Goal: Transaction & Acquisition: Obtain resource

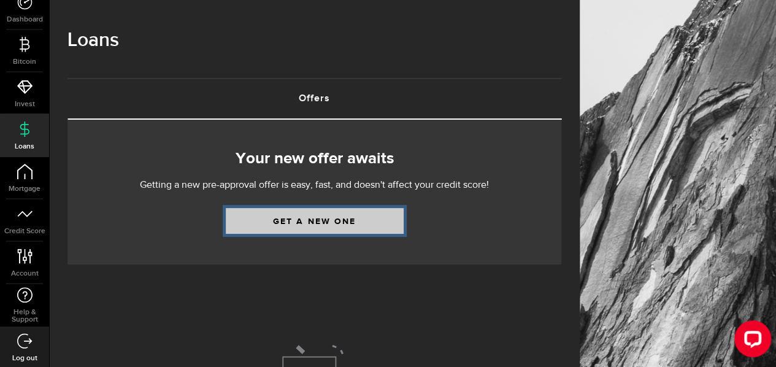
click at [334, 218] on link "Get a new one" at bounding box center [315, 221] width 178 height 26
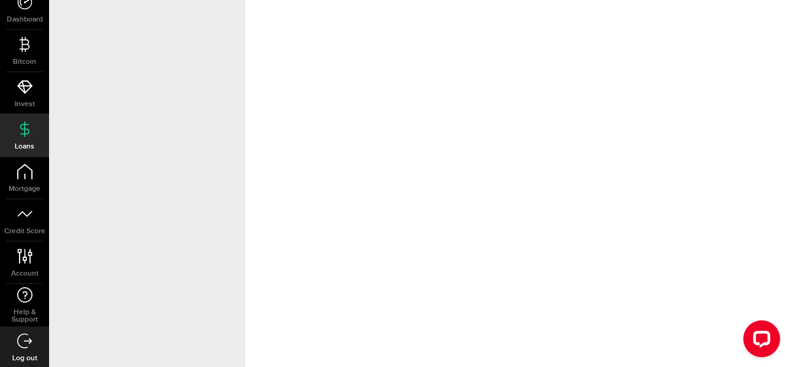
select select "Disability"
select select "monthly"
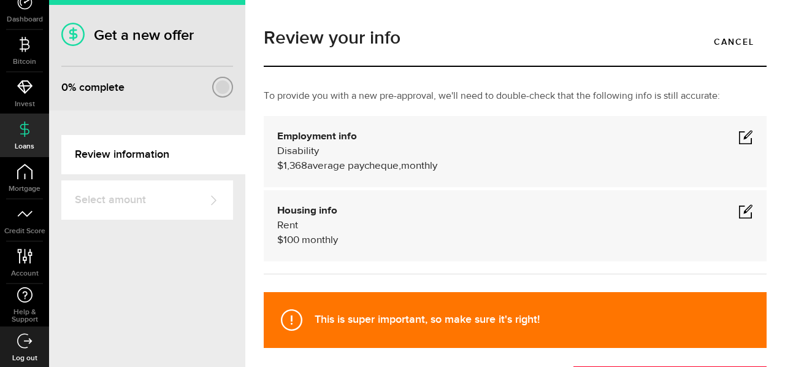
click at [738, 147] on div "Disability $1,368 average paycheque, monthly" at bounding box center [515, 158] width 476 height 29
click at [738, 146] on div "Disability $1,368 average paycheque, monthly" at bounding box center [515, 158] width 476 height 29
click at [738, 142] on span at bounding box center [745, 136] width 15 height 15
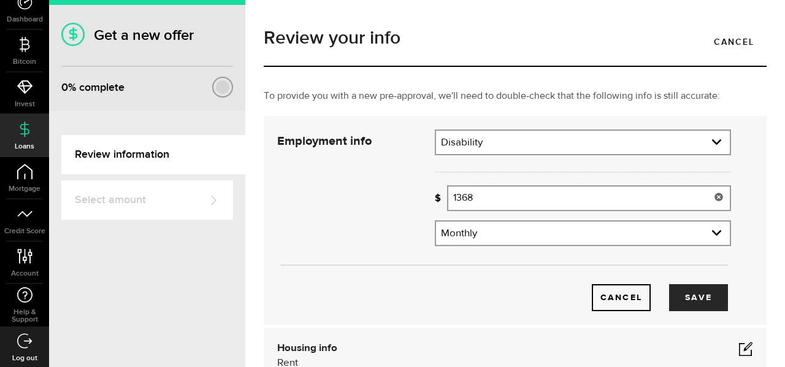
click at [486, 200] on input "1368" at bounding box center [589, 198] width 284 height 26
type input "1"
click at [699, 288] on button "Save" at bounding box center [698, 297] width 59 height 27
type input "1,402"
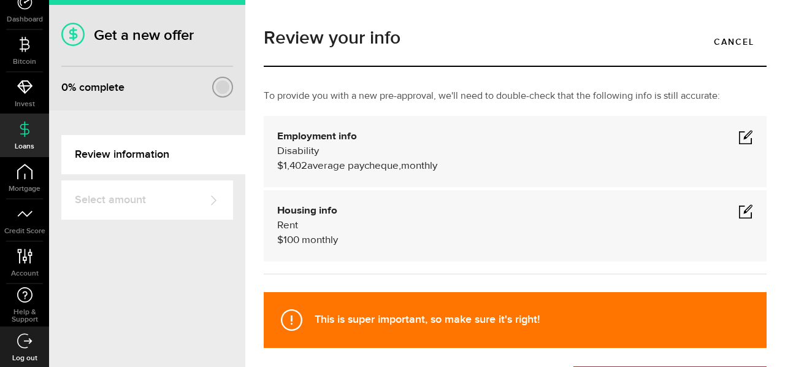
click at [738, 214] on span at bounding box center [745, 211] width 15 height 15
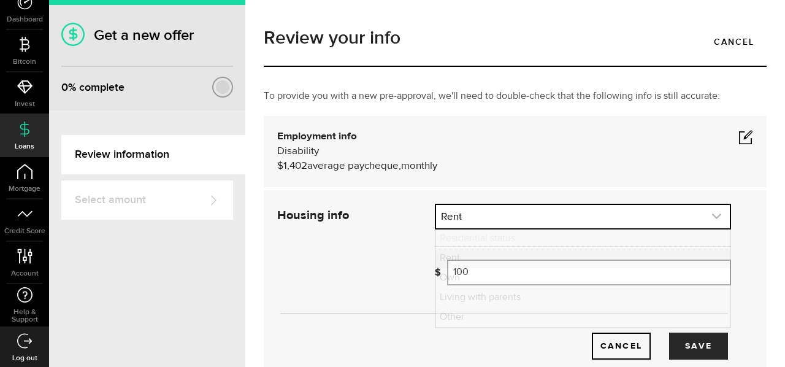
click at [603, 224] on link "expand select" at bounding box center [583, 216] width 294 height 23
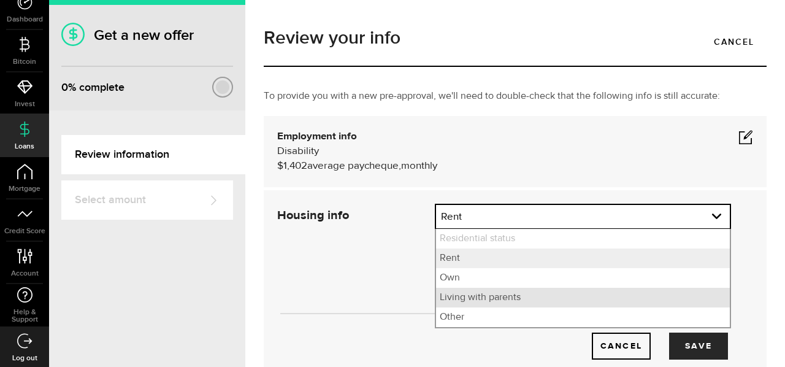
click at [553, 296] on li "Living with parents" at bounding box center [583, 298] width 294 height 20
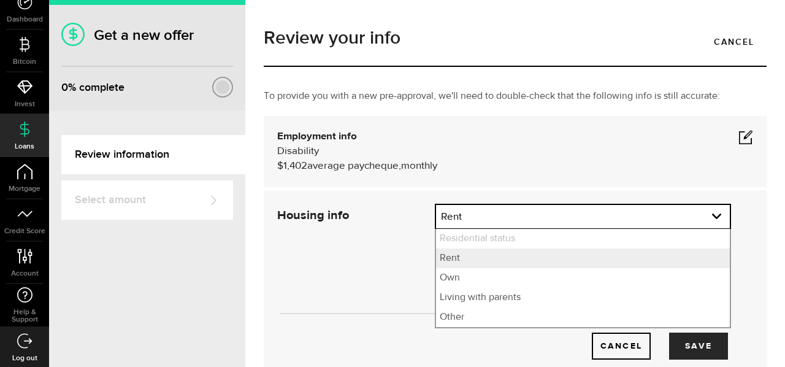
select select "Living with parents"
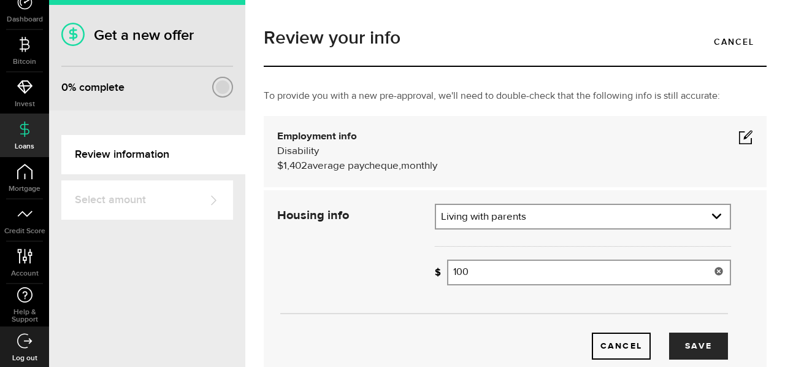
drag, startPoint x: 562, startPoint y: 277, endPoint x: 202, endPoint y: 237, distance: 361.6
click at [202, 237] on div "Get a new offer 0 % complete Review information Select amount Woah there, one s…" at bounding box center [417, 183] width 736 height 367
type input "0"
click at [673, 337] on button "Save" at bounding box center [698, 345] width 59 height 27
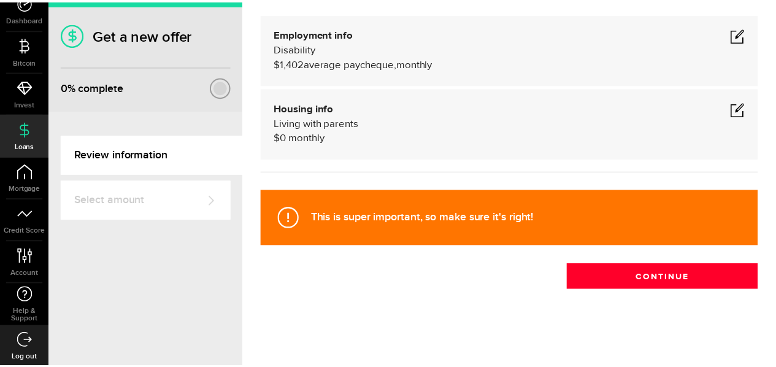
scroll to position [103, 0]
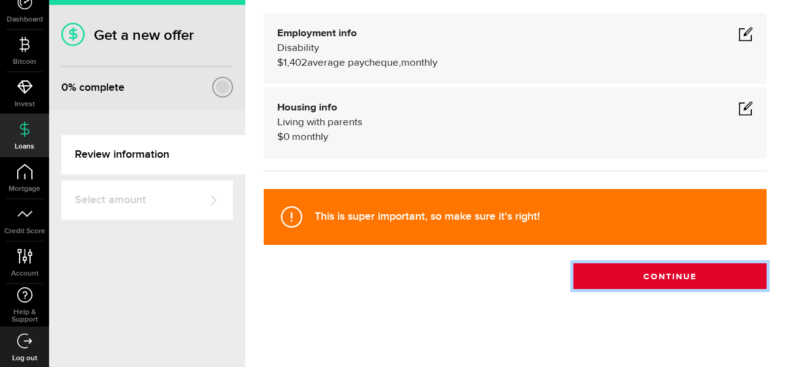
click at [719, 274] on button "Continue" at bounding box center [669, 276] width 193 height 26
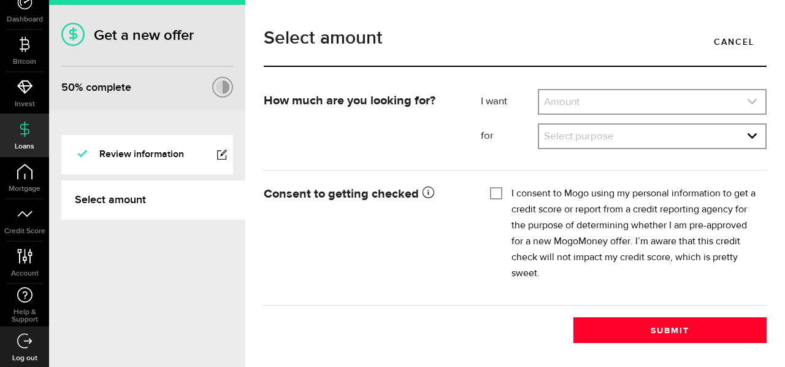
click at [567, 106] on link "expand select" at bounding box center [652, 101] width 226 height 23
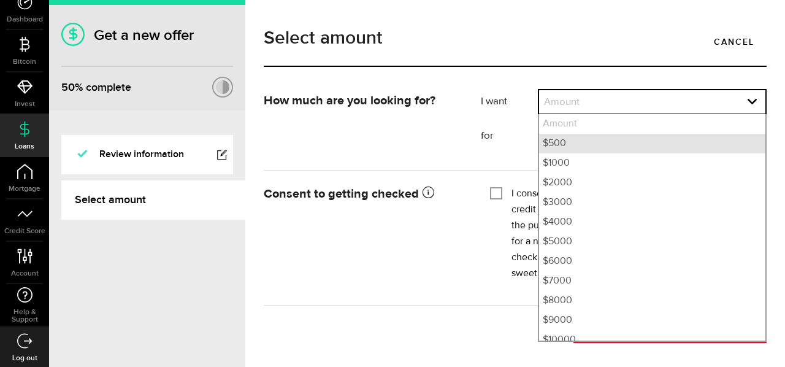
click at [561, 138] on li "$500" at bounding box center [652, 144] width 226 height 20
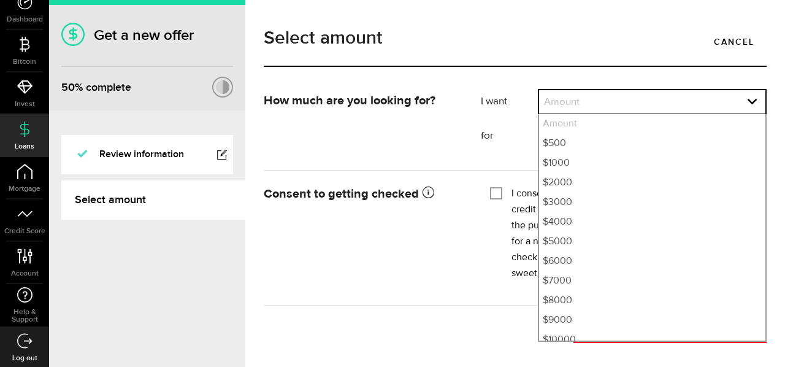
select select "500"
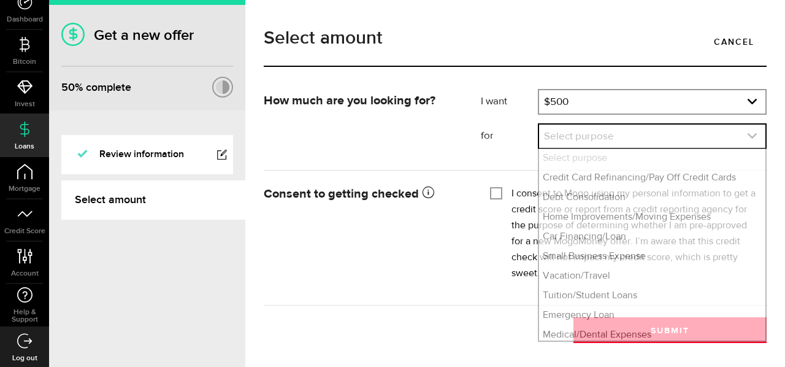
click at [570, 131] on link "expand select" at bounding box center [652, 135] width 226 height 23
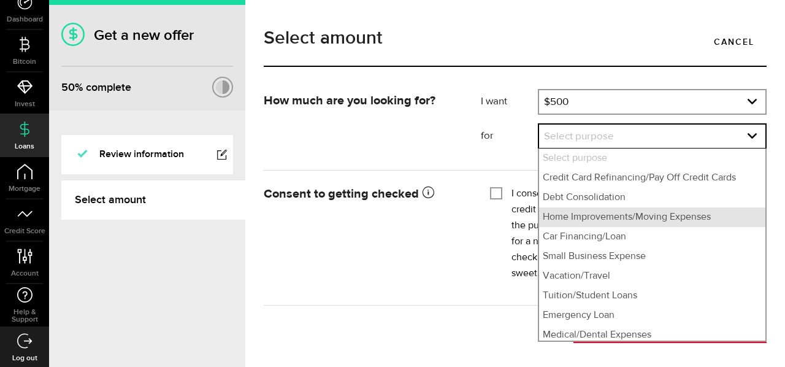
click at [635, 212] on li "Home Improvements/Moving Expenses" at bounding box center [652, 217] width 226 height 20
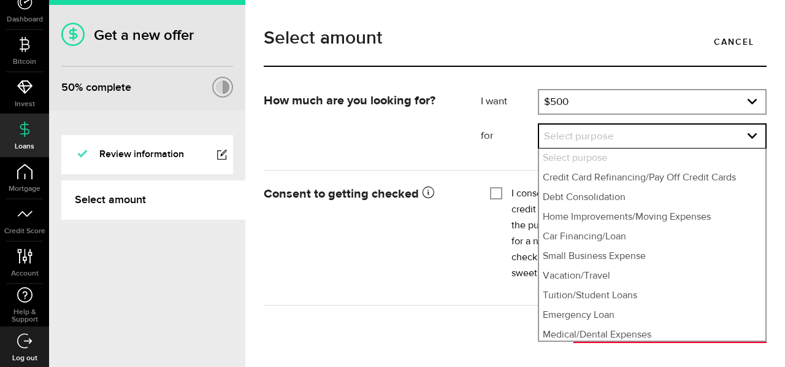
select select "Home Improvements/Moving Expenses"
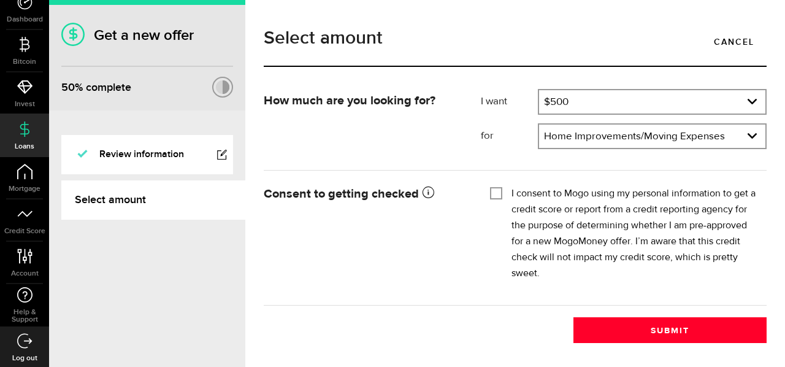
click at [493, 192] on input "I consent to Mogo using my personal information to get a credit score or report…" at bounding box center [496, 192] width 12 height 12
checkbox input "true"
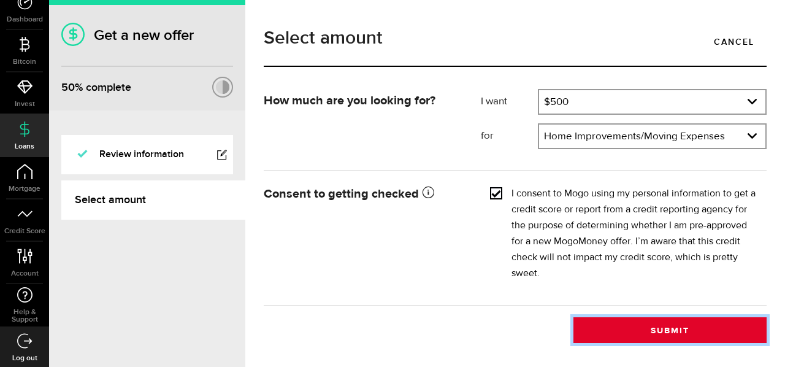
click at [645, 335] on button "Submit" at bounding box center [669, 330] width 193 height 26
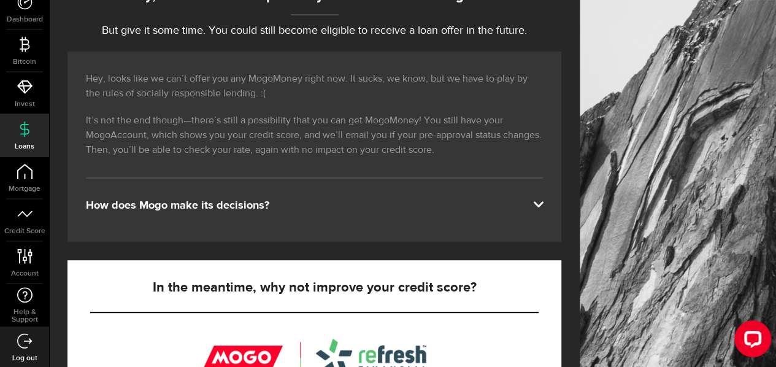
scroll to position [184, 0]
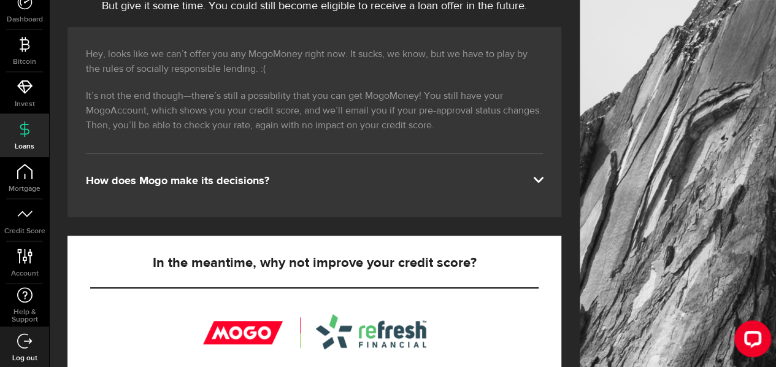
click at [418, 166] on div "Hey, looks like we can’t offer you any MogoMoney right now. It sucks, we know, …" at bounding box center [314, 122] width 494 height 190
click at [397, 186] on div "How does Mogo make its decisions?" at bounding box center [314, 181] width 457 height 15
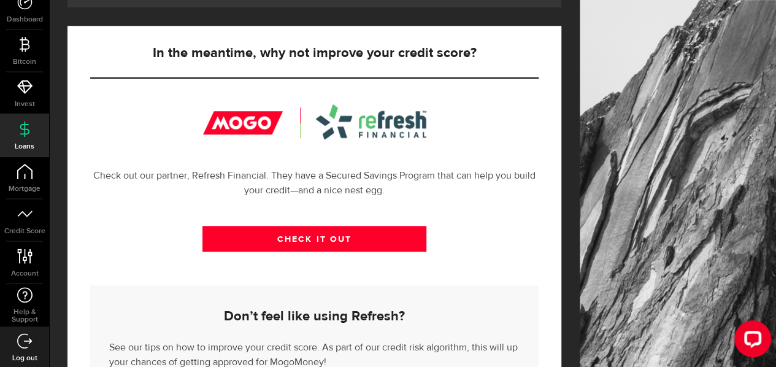
scroll to position [355, 0]
